Goal: Task Accomplishment & Management: Use online tool/utility

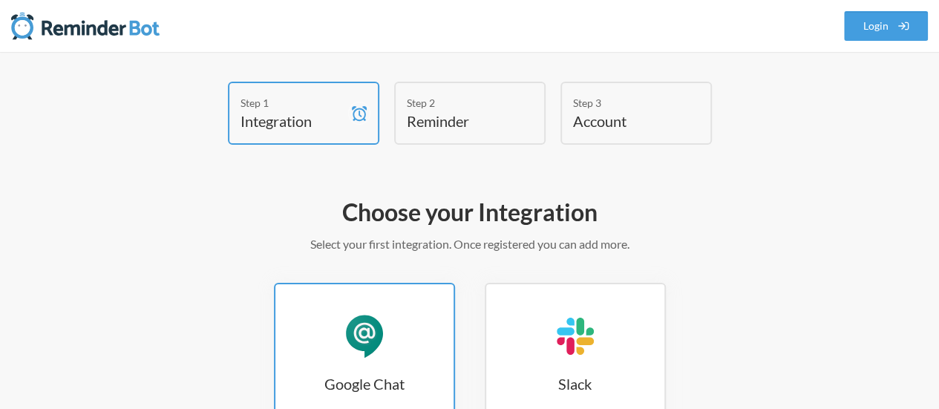
click at [380, 310] on link "Google Chat Google Chat" at bounding box center [364, 354] width 181 height 143
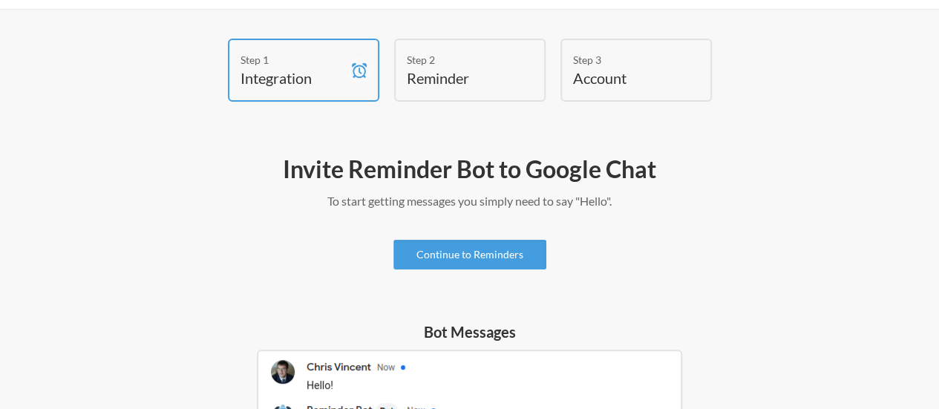
scroll to position [42, 0]
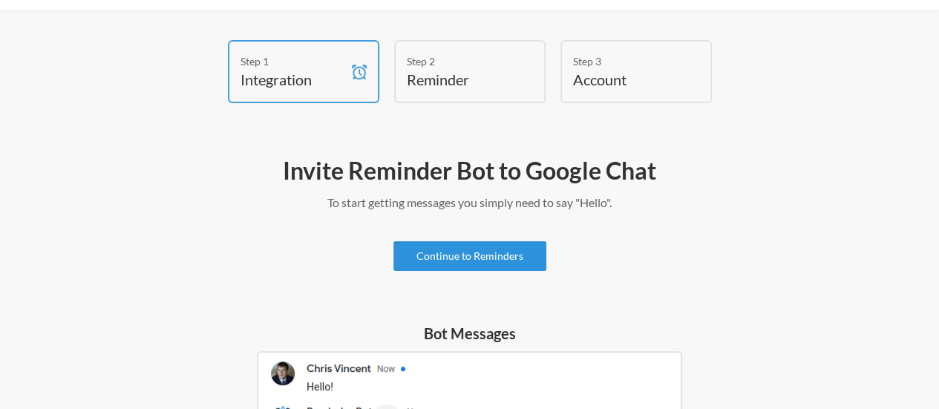
click at [508, 250] on link "Continue to Reminders" at bounding box center [470, 256] width 153 height 30
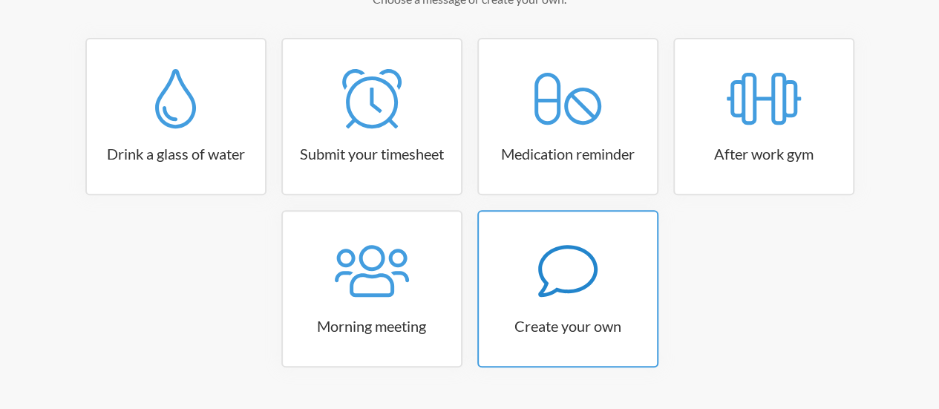
scroll to position [247, 0]
click at [541, 270] on icon at bounding box center [567, 270] width 59 height 52
select select "10:30:00"
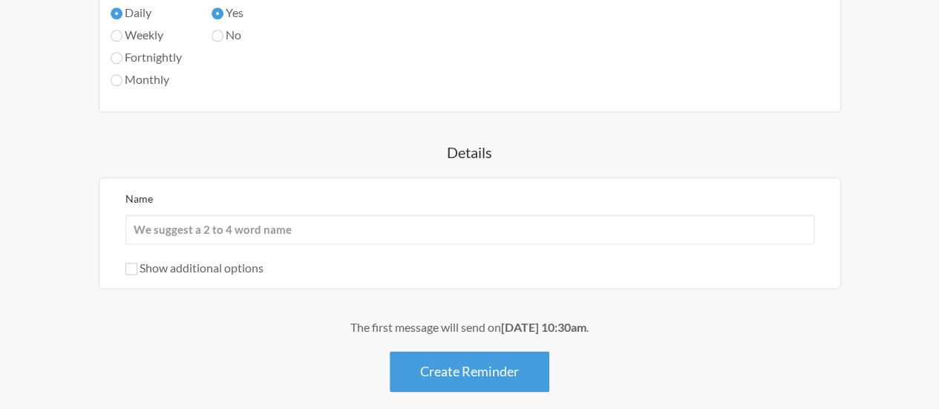
scroll to position [887, 0]
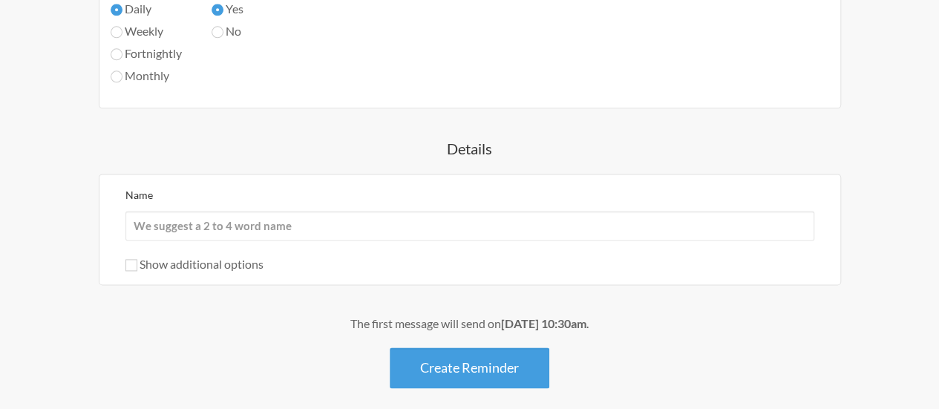
click at [142, 255] on div "Show additional options" at bounding box center [469, 264] width 689 height 18
click at [134, 259] on input "Show additional options" at bounding box center [131, 265] width 12 height 12
checkbox input "true"
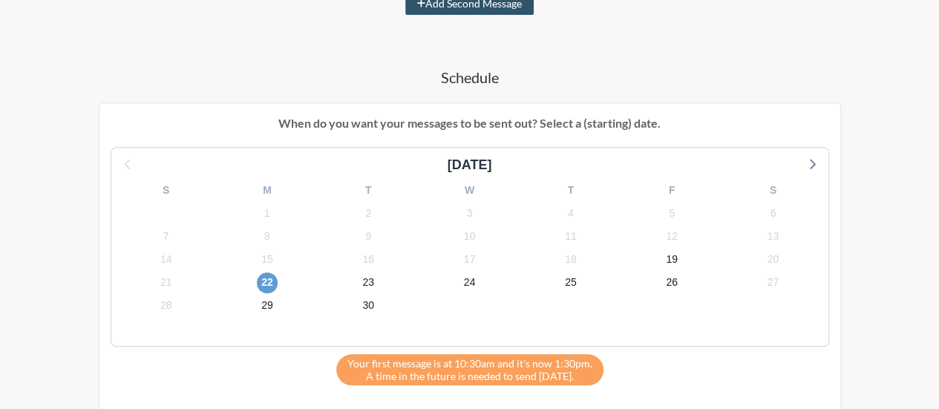
scroll to position [483, 0]
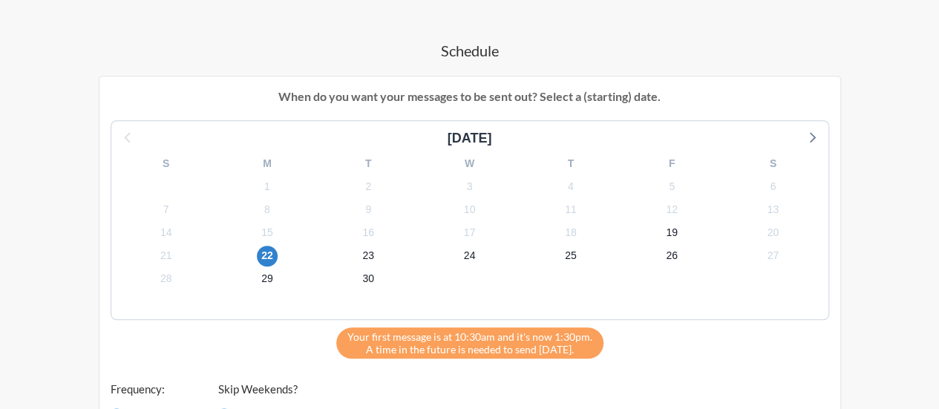
click at [683, 232] on div "19" at bounding box center [672, 232] width 101 height 23
click at [672, 229] on span "19" at bounding box center [672, 233] width 21 height 21
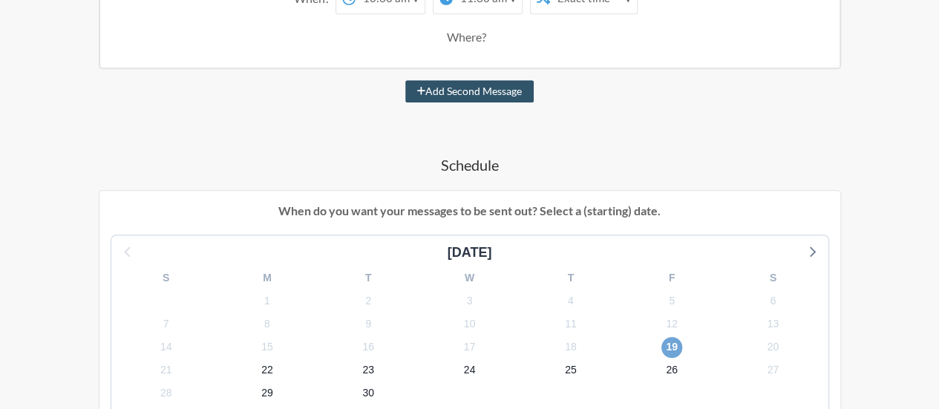
scroll to position [269, 0]
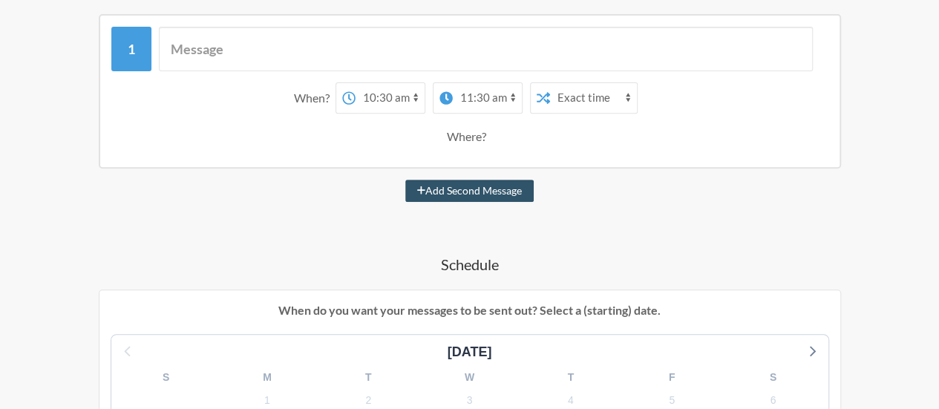
click at [416, 91] on select "12:00 am 12:15 am 12:30 am 12:45 am 1:00 am 1:15 am 1:30 am 1:45 am 2:00 am 2:1…" at bounding box center [390, 98] width 69 height 30
select select "11:00:00"
click at [356, 83] on select "12:00 am 12:15 am 12:30 am 12:45 am 1:00 am 1:15 am 1:30 am 1:45 am 2:00 am 2:1…" at bounding box center [390, 98] width 69 height 30
click at [515, 97] on select "12:00 am 12:15 am 12:30 am 12:45 am 1:00 am 1:15 am 1:30 am 1:45 am 2:00 am 2:1…" at bounding box center [487, 98] width 69 height 30
click at [453, 83] on select "12:00 am 12:15 am 12:30 am 12:45 am 1:00 am 1:15 am 1:30 am 1:45 am 2:00 am 2:1…" at bounding box center [487, 98] width 69 height 30
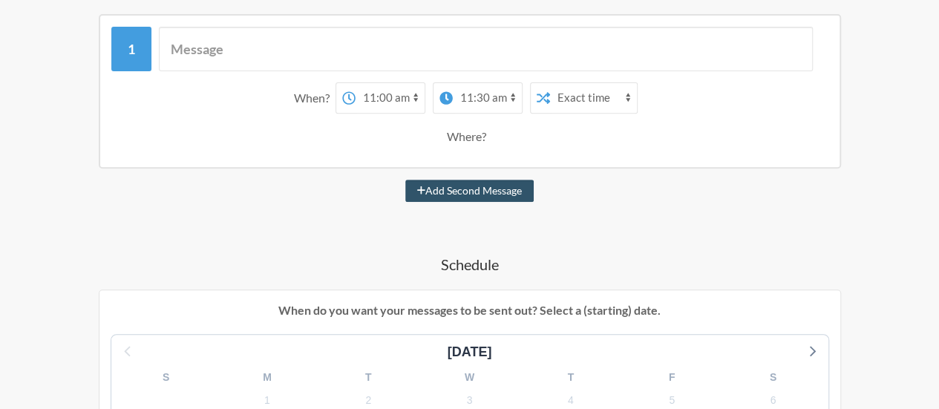
click at [261, 54] on input "text" at bounding box center [486, 49] width 654 height 45
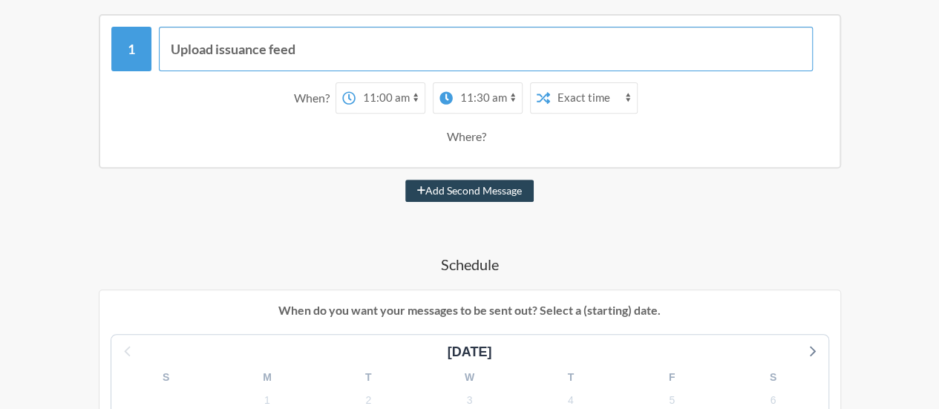
type input "Upload issuance feed"
click at [430, 183] on button "Add Second Message" at bounding box center [469, 191] width 128 height 22
select select "12:00:00"
select select "13:00:00"
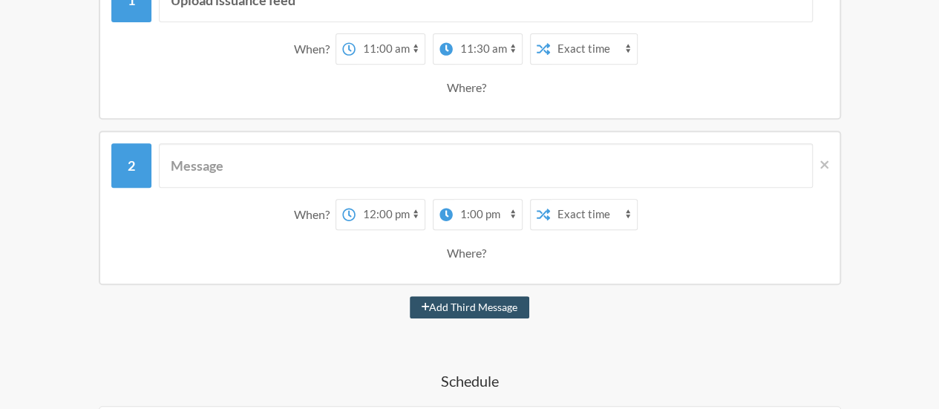
scroll to position [325, 0]
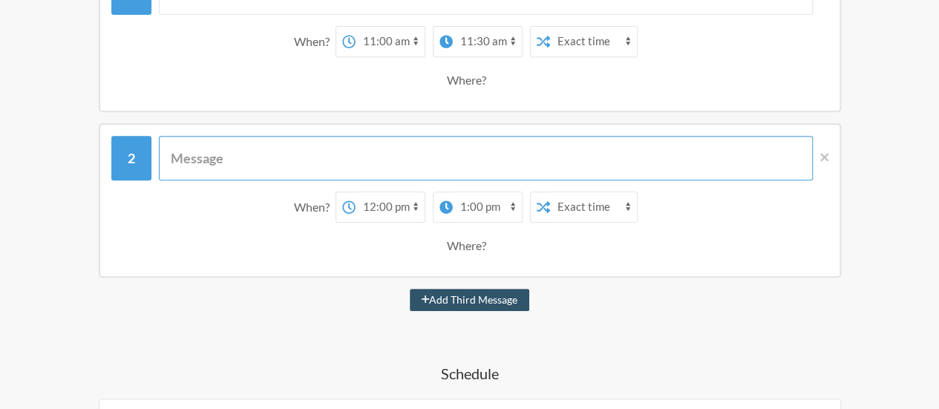
click at [288, 166] on input "text" at bounding box center [486, 158] width 654 height 45
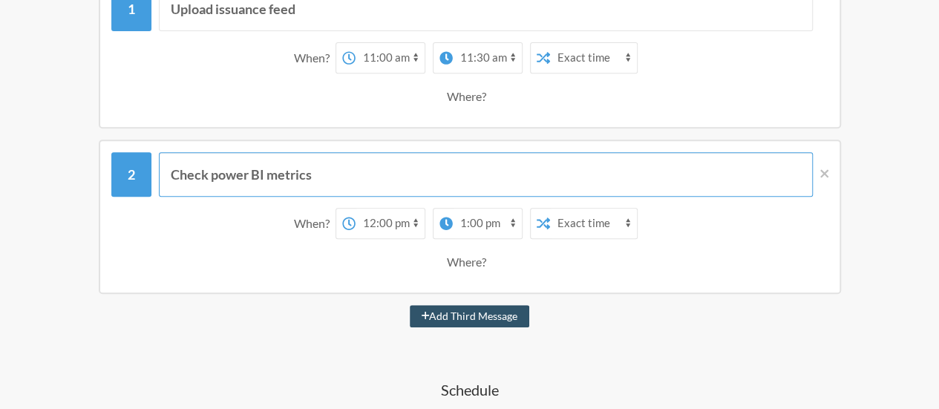
scroll to position [310, 0]
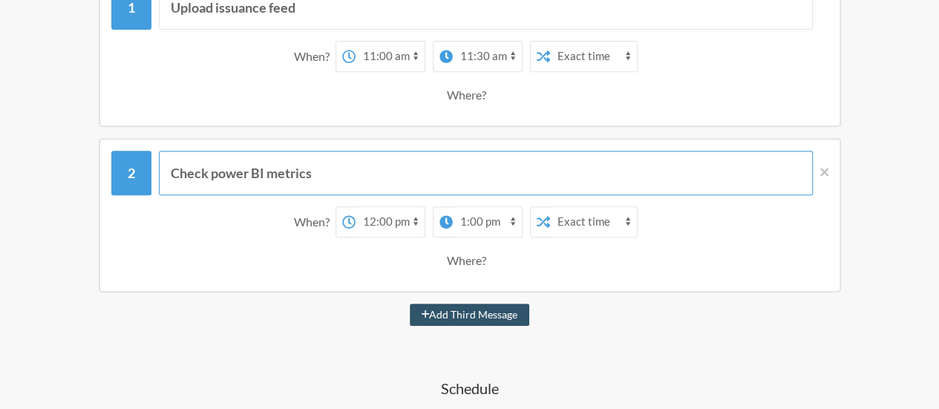
type input "Check power BI metrics"
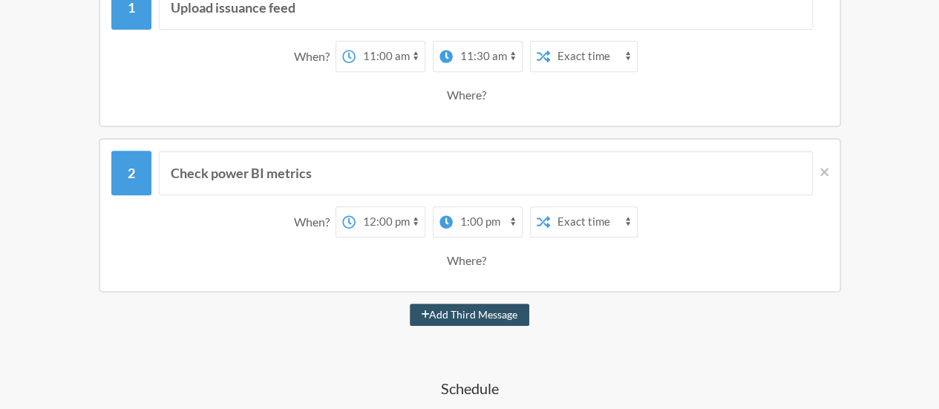
click at [511, 224] on select "12:00 am 12:15 am 12:30 am 12:45 am 1:00 am 1:15 am 1:30 am 1:45 am 2:00 am 2:1…" at bounding box center [487, 222] width 69 height 30
select select "12:30:00"
click at [453, 207] on select "12:00 am 12:15 am 12:30 am 12:45 am 1:00 am 1:15 am 1:30 am 1:45 am 2:00 am 2:1…" at bounding box center [487, 222] width 69 height 30
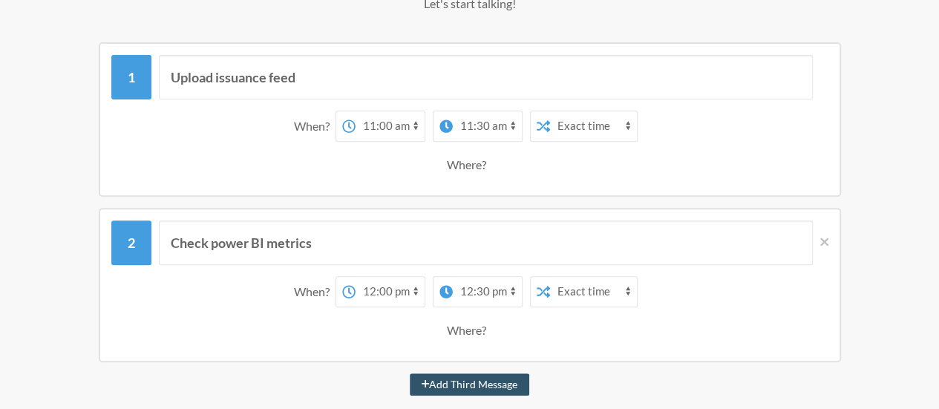
scroll to position [241, 0]
click at [416, 120] on select "12:00 am 12:15 am 12:30 am 12:45 am 1:00 am 1:15 am 1:30 am 1:45 am 2:00 am 2:1…" at bounding box center [390, 126] width 69 height 30
select select "16:00:00"
click at [356, 111] on select "12:00 am 12:15 am 12:30 am 12:45 am 1:00 am 1:15 am 1:30 am 1:45 am 2:00 am 2:1…" at bounding box center [390, 126] width 69 height 30
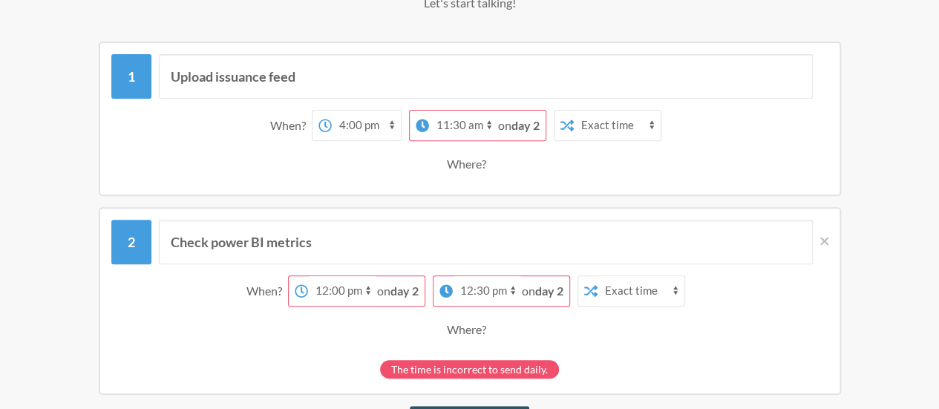
click at [488, 121] on select "12:00 am 12:15 am 12:30 am 12:45 am 1:00 am 1:15 am 1:30 am 1:45 am 2:00 am 2:1…" at bounding box center [463, 126] width 69 height 30
select select "16:30:00"
click at [453, 111] on select "12:00 am 12:15 am 12:30 am 12:45 am 1:00 am 1:15 am 1:30 am 1:45 am 2:00 am 2:1…" at bounding box center [463, 126] width 69 height 30
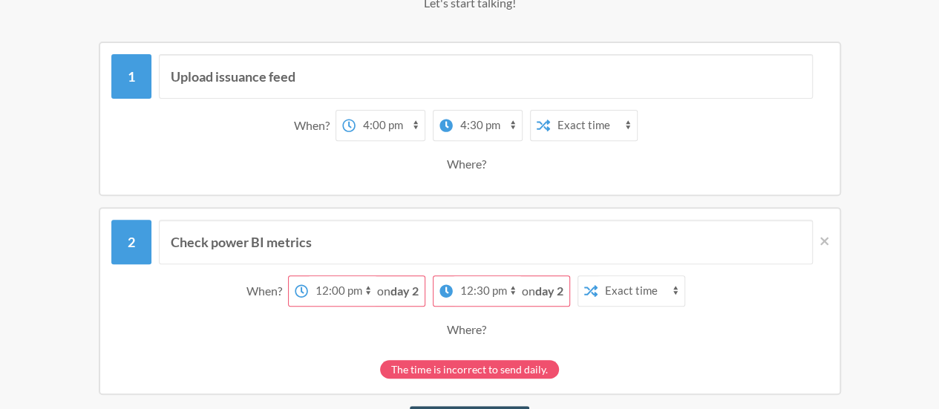
click at [361, 286] on select "12:00 am 12:15 am 12:30 am 12:45 am 1:00 am 1:15 am 1:30 am 1:45 am 2:00 am 2:1…" at bounding box center [342, 291] width 69 height 30
select select "17:00:00"
click at [331, 276] on select "12:00 am 12:15 am 12:30 am 12:45 am 1:00 am 1:15 am 1:30 am 1:45 am 2:00 am 2:1…" at bounding box center [342, 291] width 69 height 30
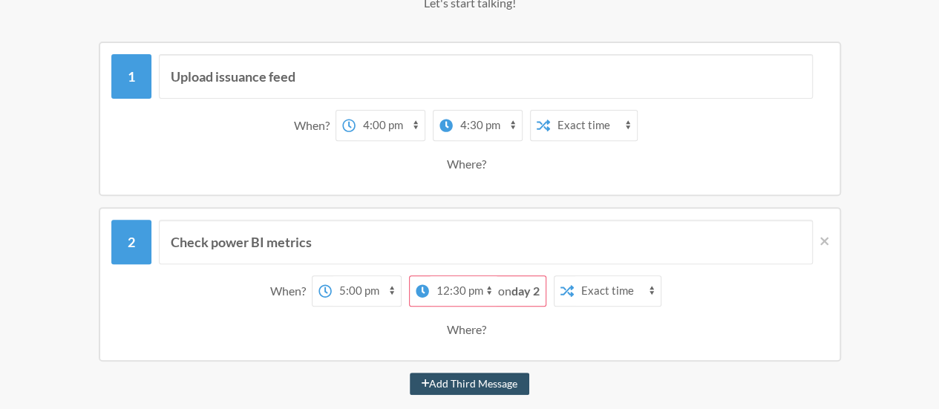
click at [492, 286] on select "12:00 am 12:15 am 12:30 am 12:45 am 1:00 am 1:15 am 1:30 am 1:45 am 2:00 am 2:1…" at bounding box center [463, 291] width 69 height 30
select select "17:15:00"
click at [453, 276] on select "12:00 am 12:15 am 12:30 am 12:45 am 1:00 am 1:15 am 1:30 am 1:45 am 2:00 am 2:1…" at bounding box center [463, 291] width 69 height 30
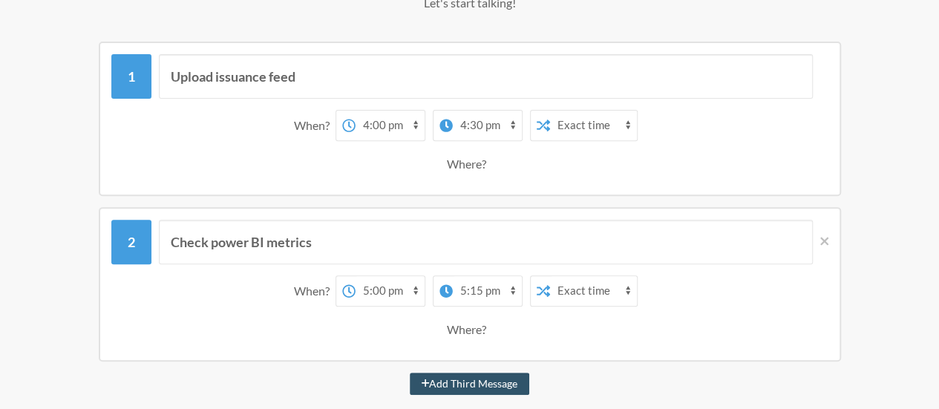
click at [507, 124] on select "12:00 am 12:15 am 12:30 am 12:45 am 1:00 am 1:15 am 1:30 am 1:45 am 2:00 am 2:1…" at bounding box center [487, 126] width 69 height 30
select select "16:15:00"
click at [453, 111] on select "12:00 am 12:15 am 12:30 am 12:45 am 1:00 am 1:15 am 1:30 am 1:45 am 2:00 am 2:1…" at bounding box center [487, 126] width 69 height 30
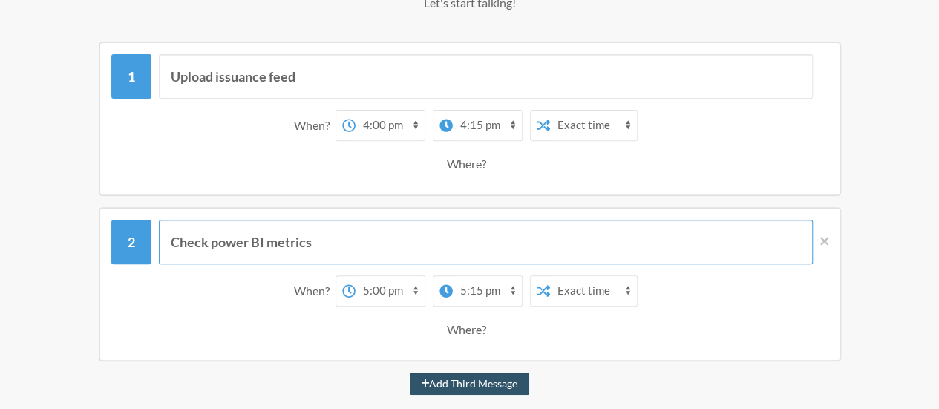
click at [463, 230] on input "Check power BI metrics" at bounding box center [486, 242] width 654 height 45
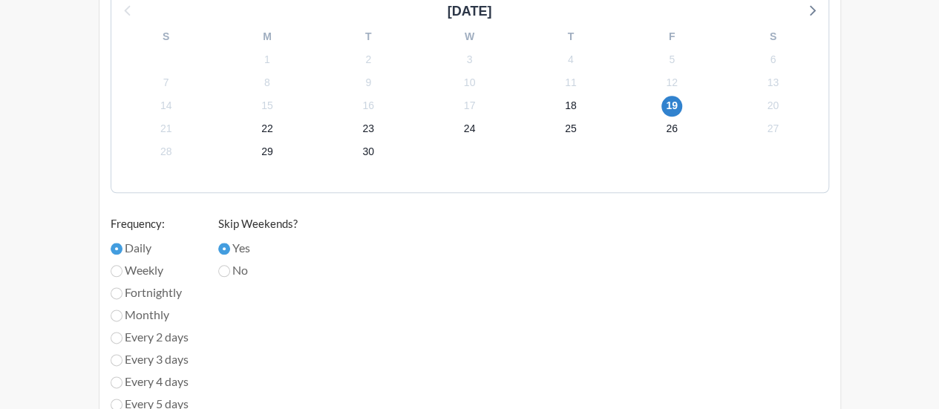
scroll to position [775, 0]
click at [669, 106] on span "19" at bounding box center [672, 106] width 21 height 21
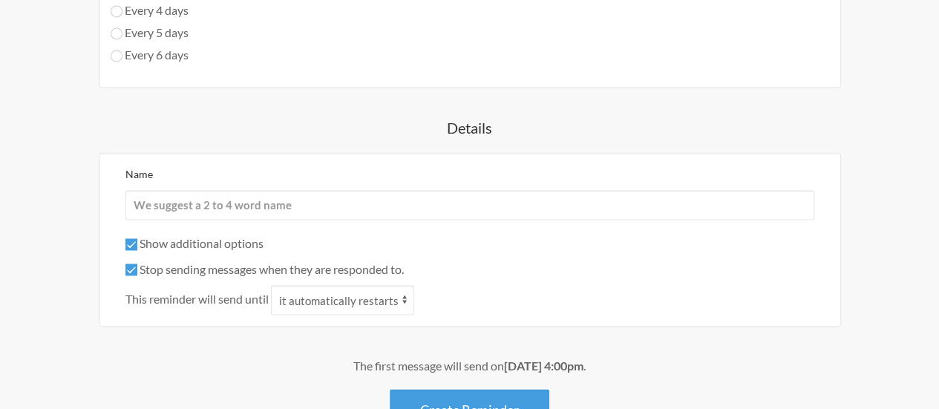
scroll to position [1253, 0]
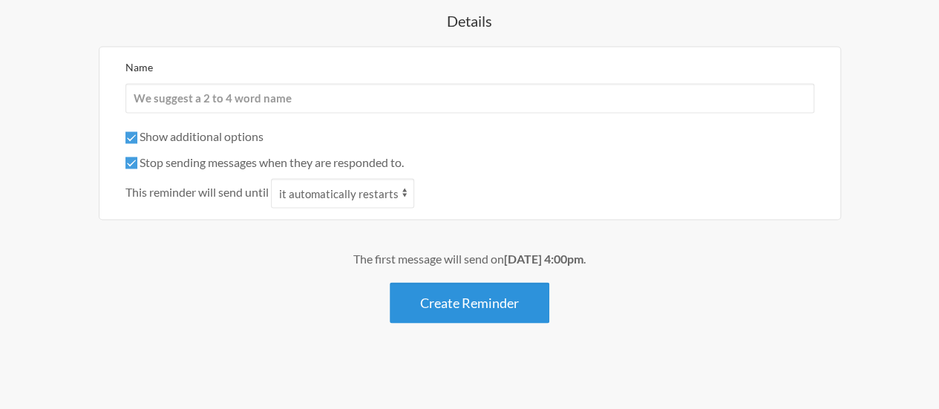
click at [473, 293] on button "Create Reminder" at bounding box center [470, 302] width 160 height 41
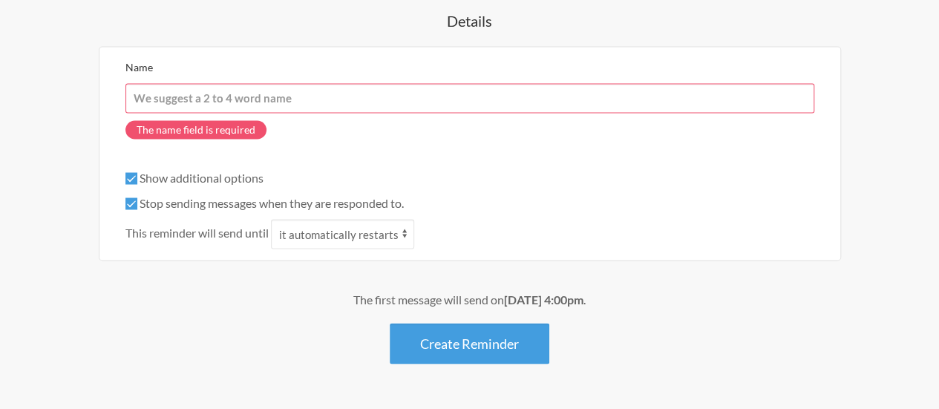
click at [267, 96] on input "Name" at bounding box center [469, 98] width 689 height 30
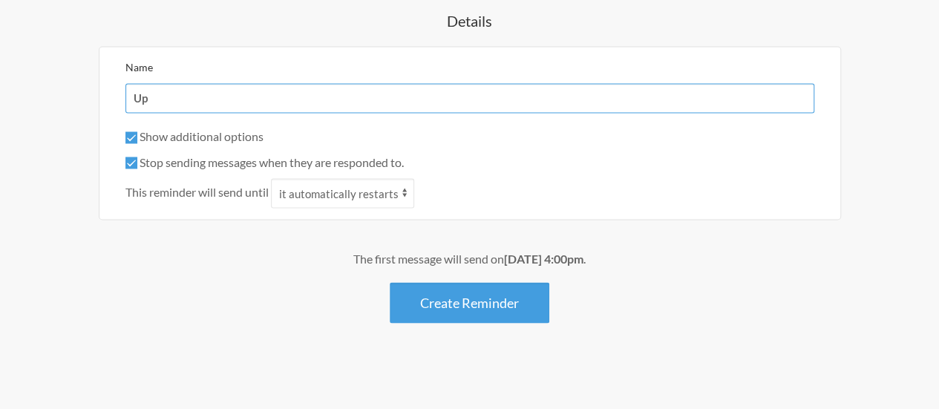
type input "U"
type input "Daily BAU"
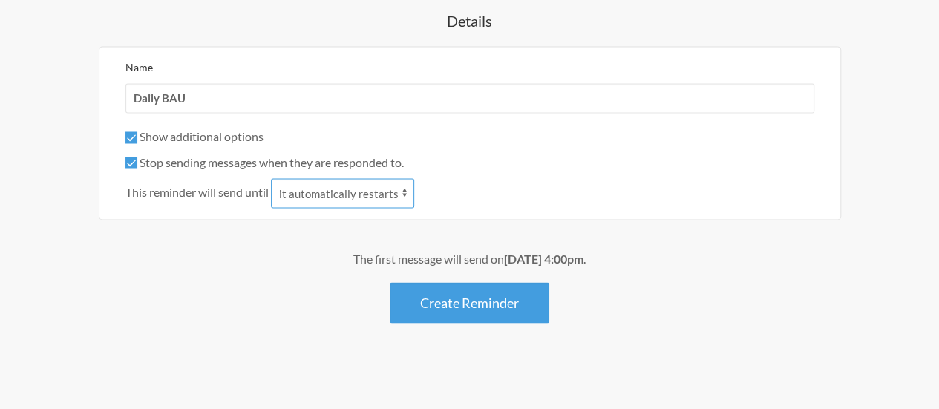
click at [371, 187] on select "it automatically restarts it is replied to" at bounding box center [342, 193] width 143 height 30
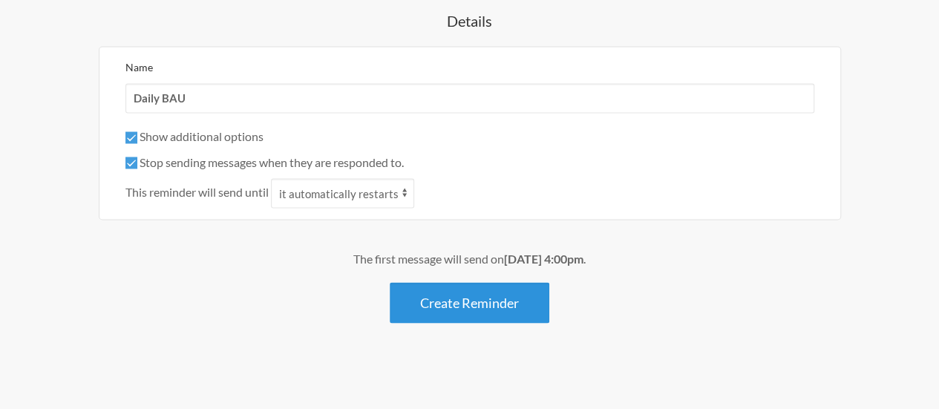
click at [465, 301] on button "Create Reminder" at bounding box center [470, 302] width 160 height 41
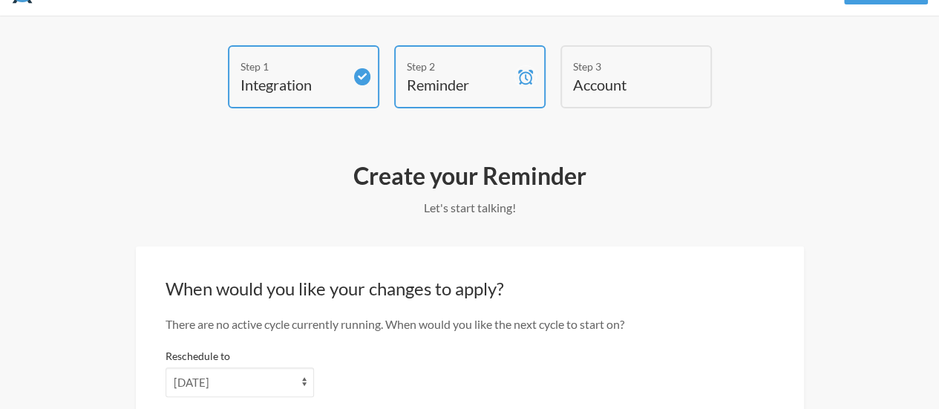
scroll to position [177, 0]
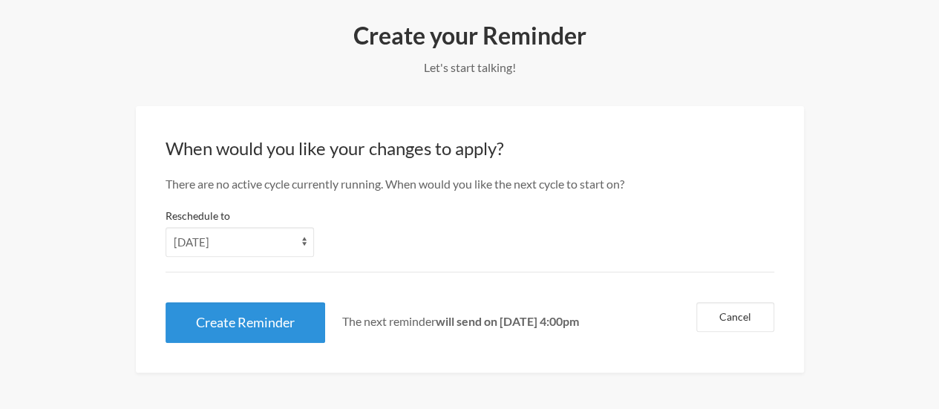
click at [287, 311] on button "Create Reminder" at bounding box center [246, 322] width 160 height 41
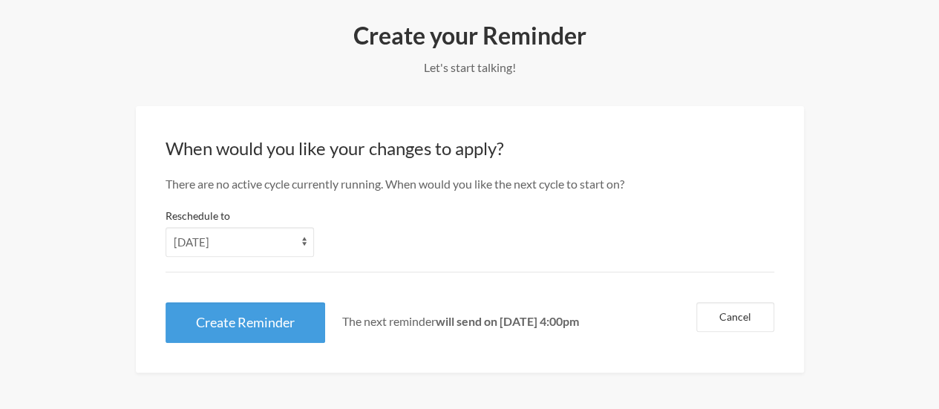
click at [576, 327] on strong "will send on September 19th, at 4:00pm" at bounding box center [507, 321] width 143 height 14
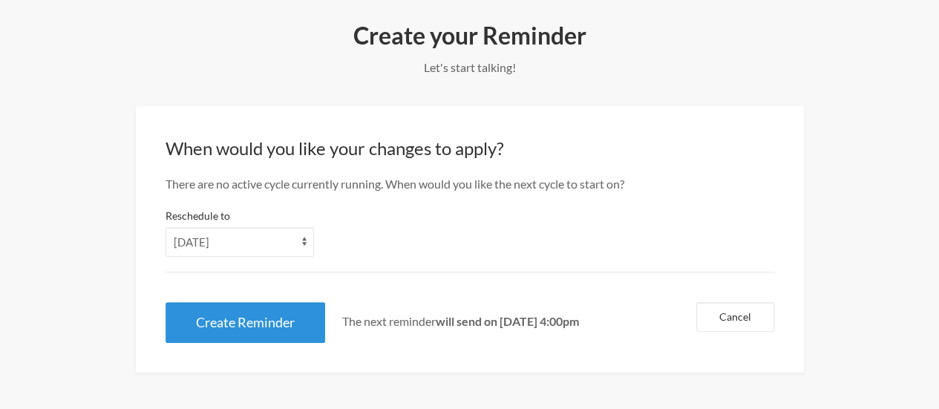
click at [215, 330] on button "Create Reminder" at bounding box center [246, 322] width 160 height 41
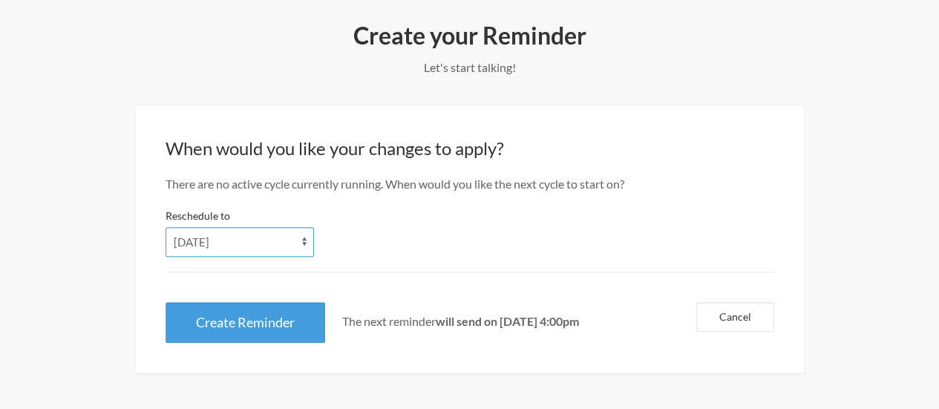
click at [275, 238] on select "Friday Saturday Sunday Monday Tuesday Wednesday Thursday" at bounding box center [240, 242] width 149 height 30
click at [166, 227] on select "Friday Saturday Sunday Monday Tuesday Wednesday Thursday" at bounding box center [240, 242] width 149 height 30
click at [276, 355] on div "When would you like your changes to apply? There are no active cycle currently …" at bounding box center [470, 239] width 668 height 267
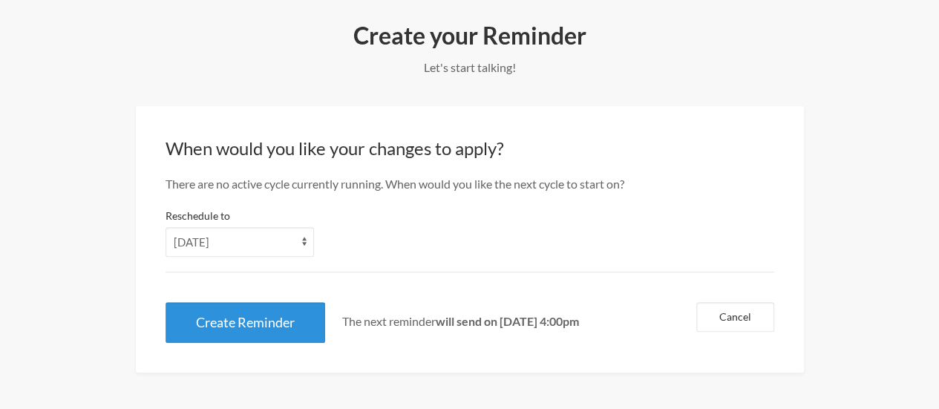
click at [244, 313] on button "Create Reminder" at bounding box center [246, 322] width 160 height 41
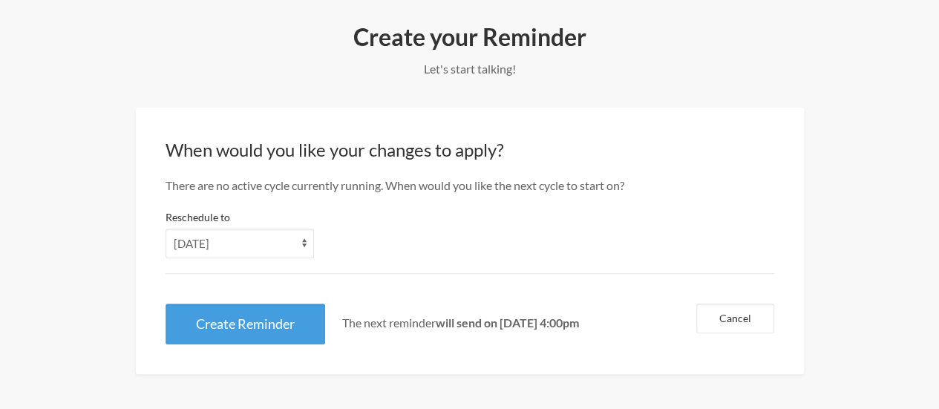
click at [337, 331] on div "Create Reminder The next reminder will send on September 19th, at 4:00pm" at bounding box center [373, 324] width 414 height 41
click at [284, 232] on select "Friday Saturday Sunday Monday Tuesday Wednesday Thursday" at bounding box center [240, 244] width 149 height 30
click at [166, 229] on select "Friday Saturday Sunday Monday Tuesday Wednesday Thursday" at bounding box center [240, 244] width 149 height 30
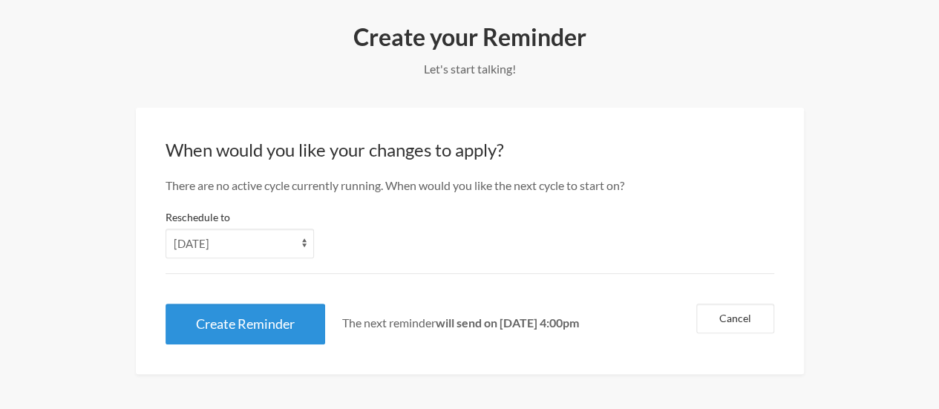
click at [286, 324] on button "Create Reminder" at bounding box center [246, 324] width 160 height 41
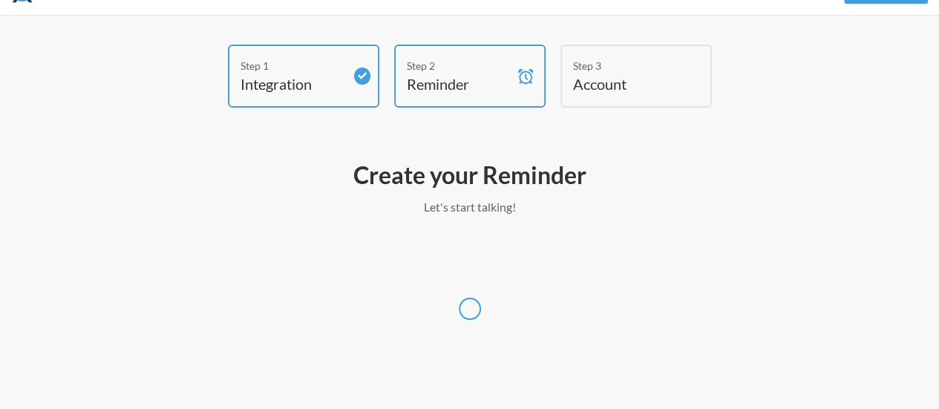
scroll to position [36, 0]
click at [286, 324] on div at bounding box center [470, 310] width 850 height 126
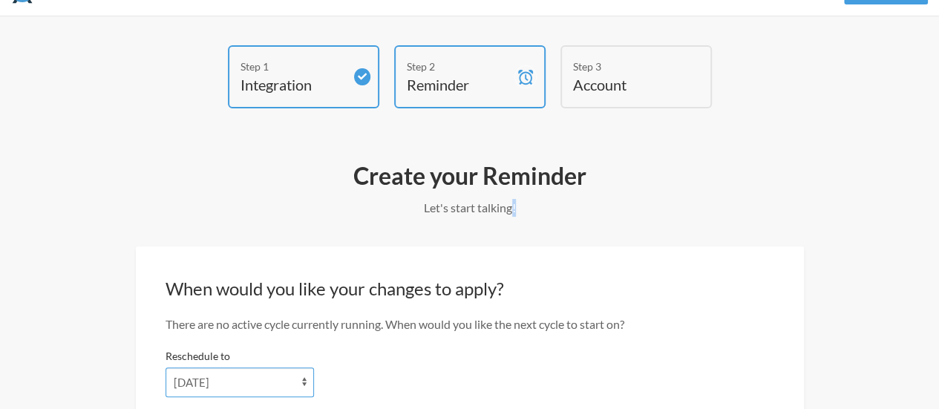
click at [261, 383] on select "Friday Saturday Sunday Monday Tuesday Wednesday Thursday" at bounding box center [240, 383] width 149 height 30
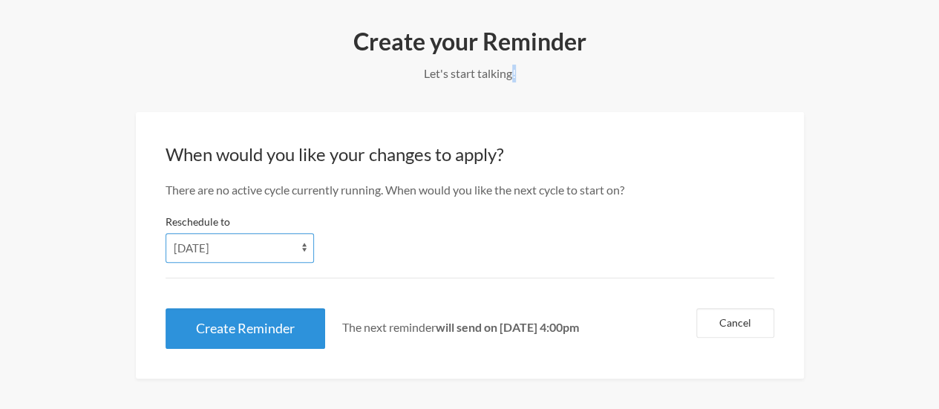
scroll to position [172, 0]
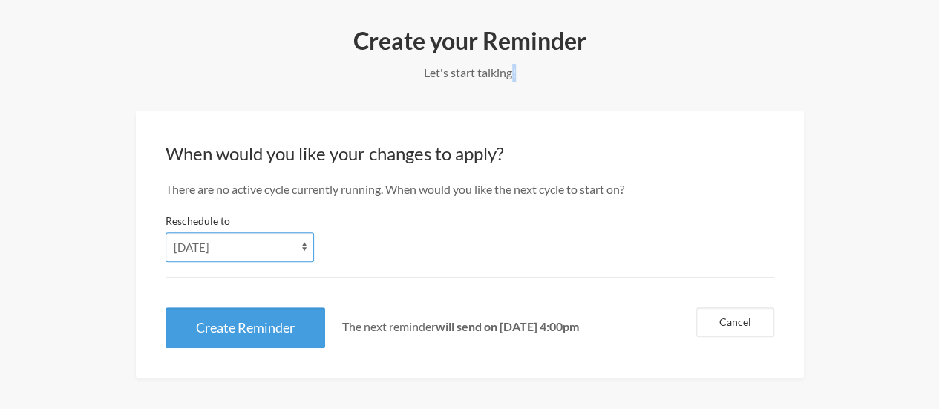
click at [245, 245] on select "Friday Saturday Sunday Monday Tuesday Wednesday Thursday" at bounding box center [240, 247] width 149 height 30
click at [166, 232] on select "Friday Saturday Sunday Monday Tuesday Wednesday Thursday" at bounding box center [240, 247] width 149 height 30
select select "2025-09-19"
click at [367, 258] on div "Friday Saturday Sunday Monday Tuesday Wednesday Thursday" at bounding box center [470, 247] width 609 height 30
click at [456, 312] on div "Create Reminder The next reminder will send on September 19th, at 4:00pm" at bounding box center [373, 327] width 414 height 41
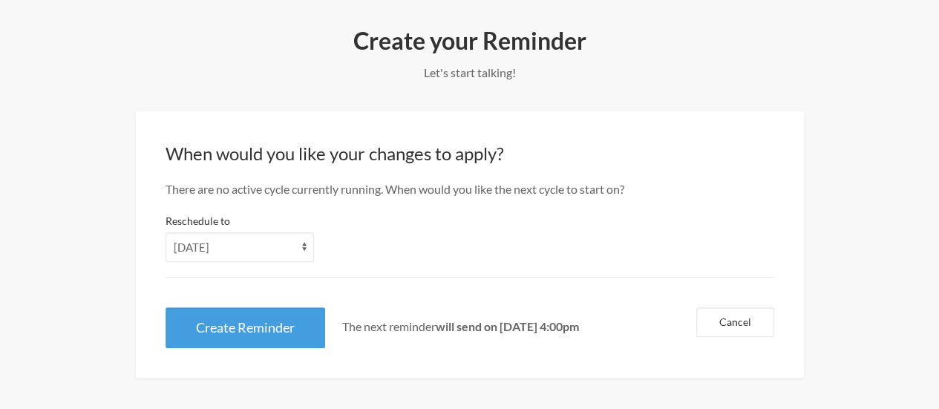
click at [466, 326] on strong "will send on September 19th, at 4:00pm" at bounding box center [507, 326] width 143 height 14
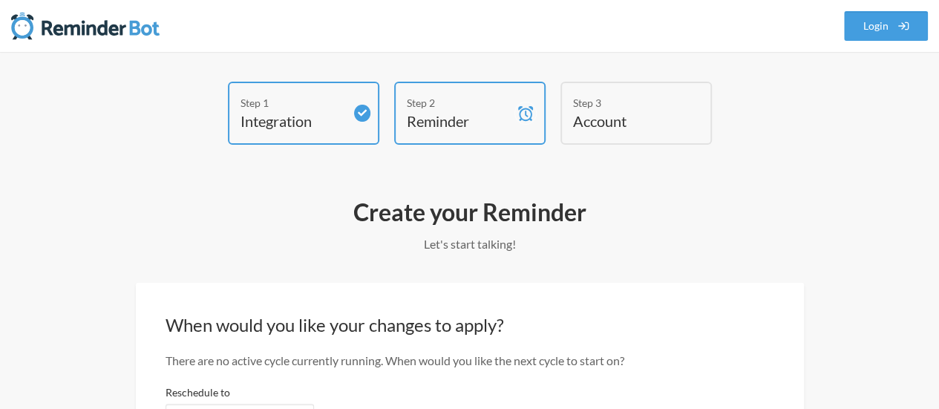
click at [650, 111] on h4 "Account" at bounding box center [625, 121] width 104 height 21
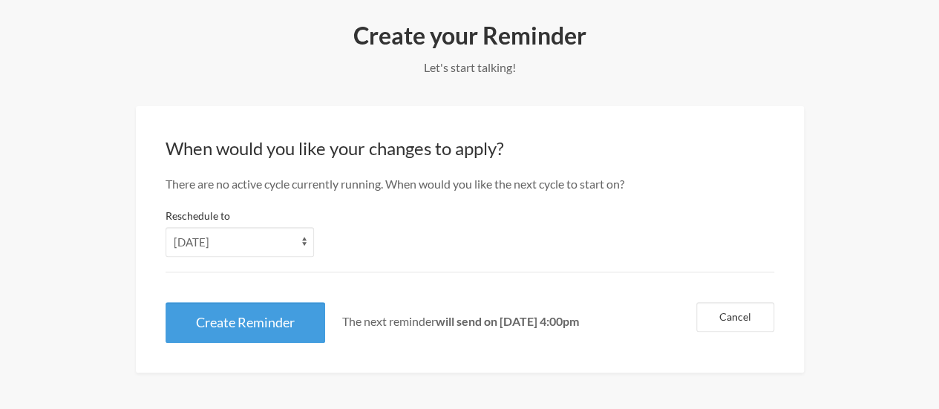
click at [306, 284] on div "When would you like your changes to apply? There are no active cycle currently …" at bounding box center [470, 239] width 668 height 267
click at [269, 301] on div "When would you like your changes to apply? There are no active cycle currently …" at bounding box center [470, 239] width 668 height 267
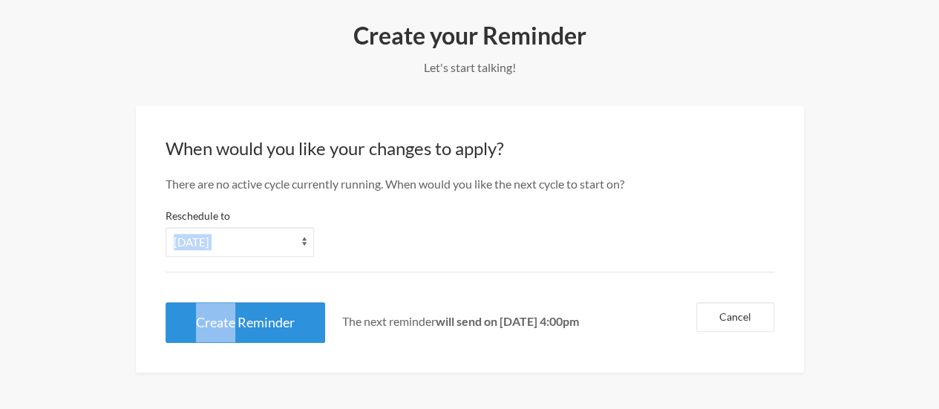
drag, startPoint x: 269, startPoint y: 301, endPoint x: 218, endPoint y: 313, distance: 52.0
click at [218, 313] on div "When would you like your changes to apply? There are no active cycle currently …" at bounding box center [470, 239] width 668 height 267
click at [218, 313] on button "Create Reminder" at bounding box center [246, 322] width 160 height 41
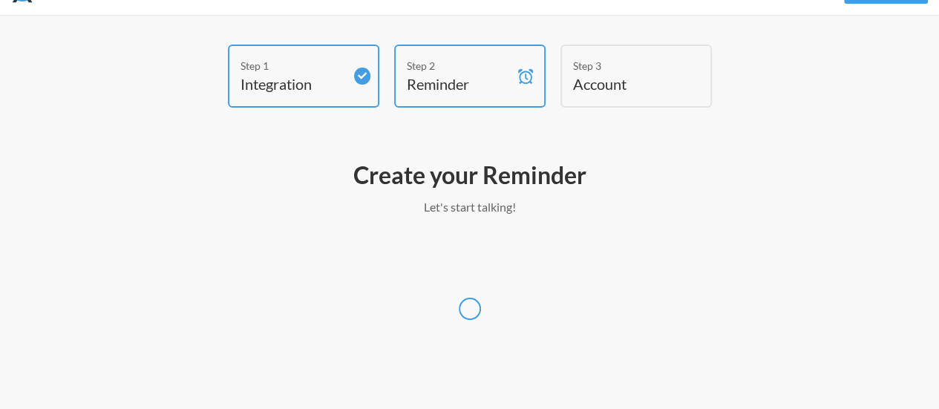
scroll to position [36, 0]
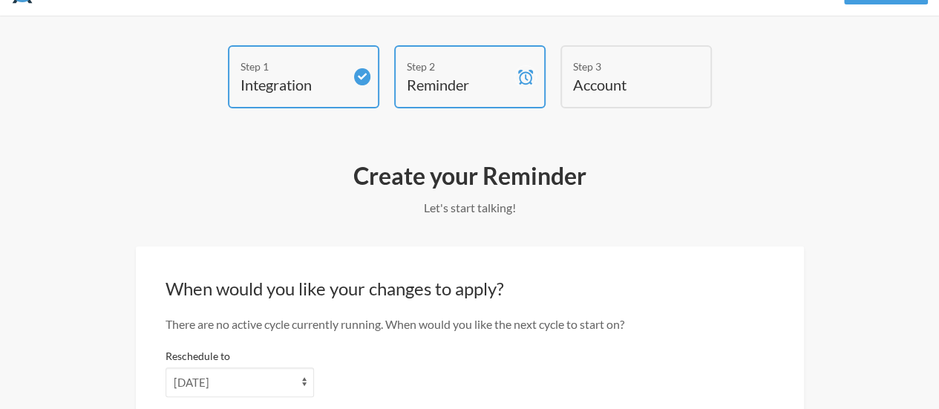
click at [366, 299] on h2 "When would you like your changes to apply?" at bounding box center [470, 288] width 609 height 25
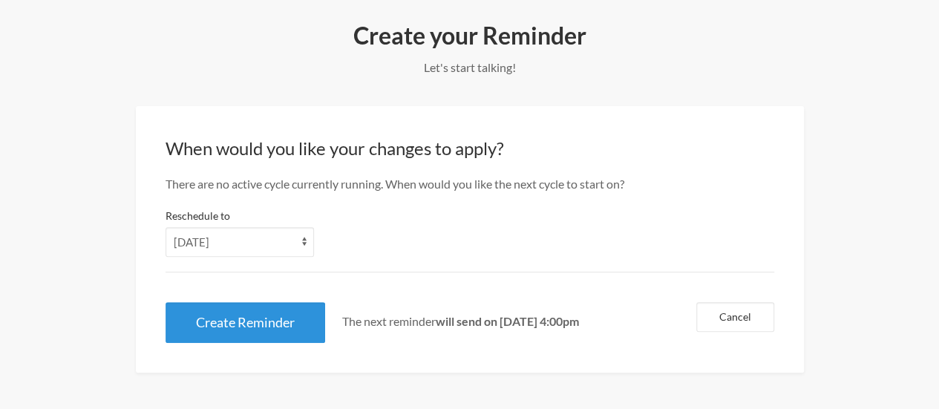
click at [230, 329] on button "Create Reminder" at bounding box center [246, 322] width 160 height 41
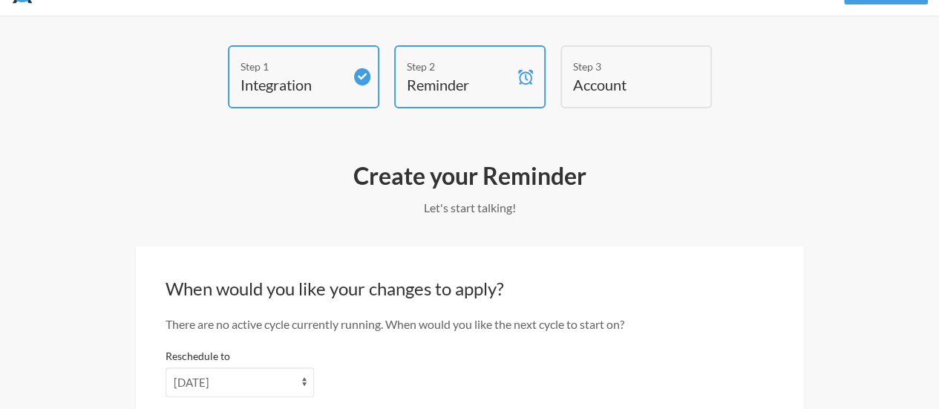
scroll to position [177, 0]
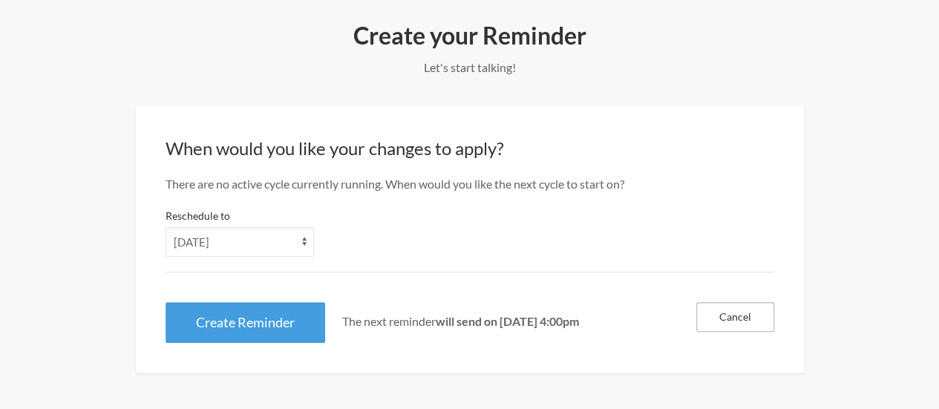
click at [737, 329] on button "Cancel" at bounding box center [736, 317] width 78 height 30
